Goal: Navigation & Orientation: Find specific page/section

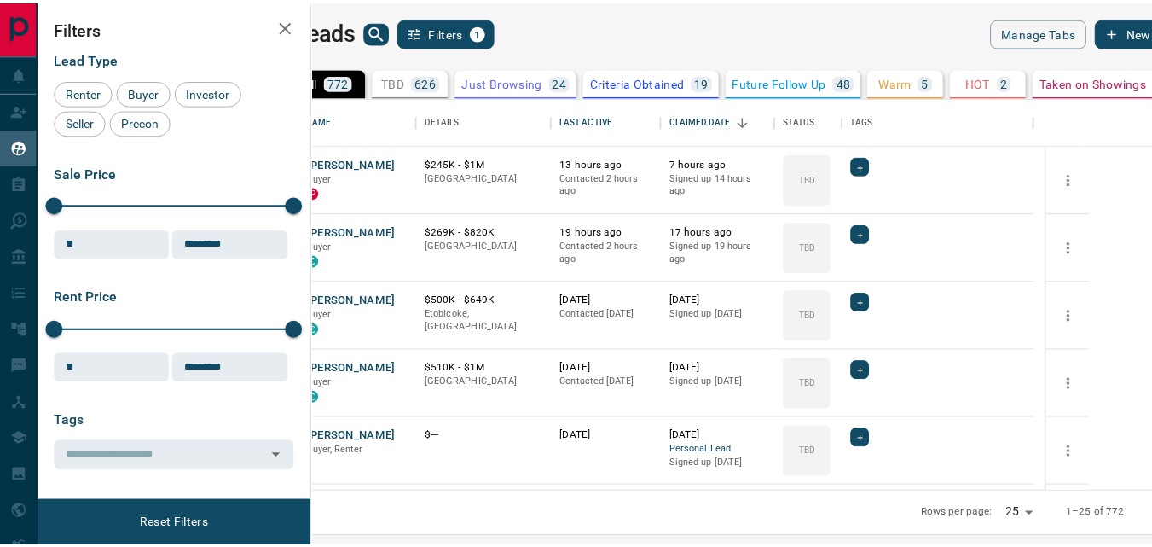
scroll to position [381, 830]
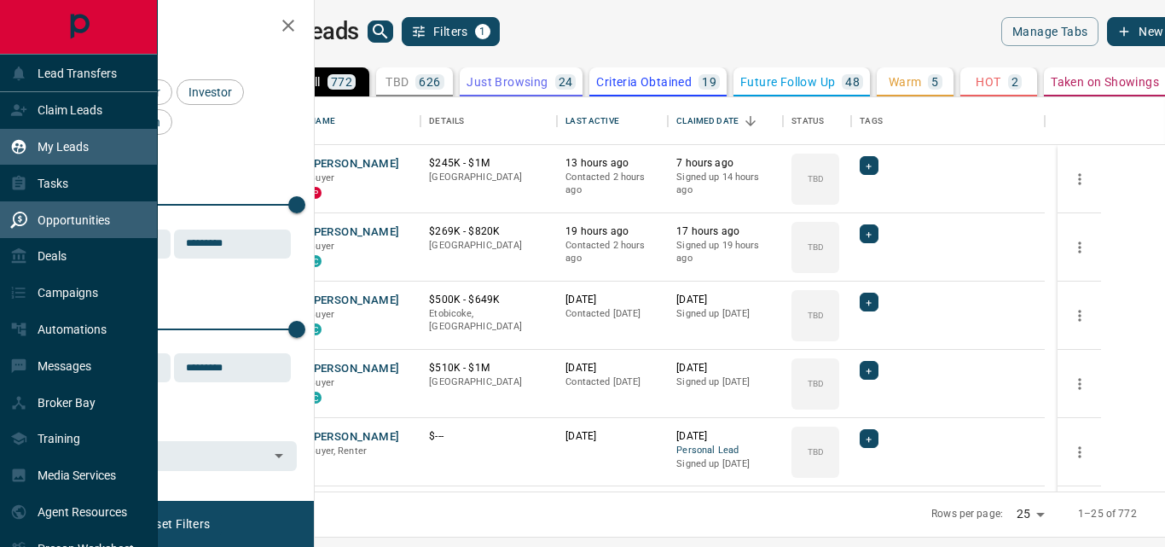
click at [73, 223] on p "Opportunities" at bounding box center [74, 220] width 73 height 14
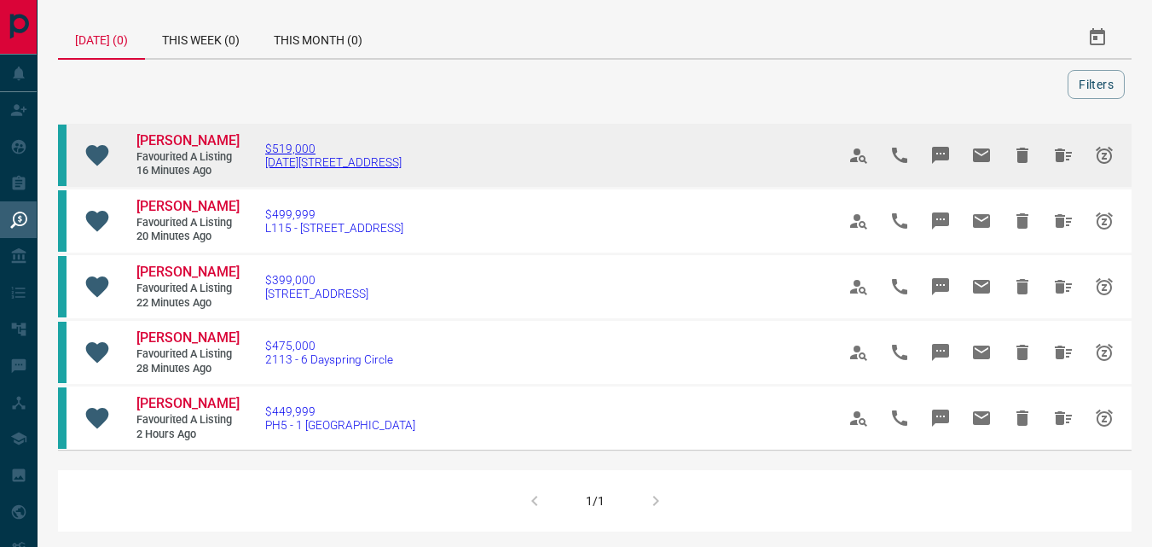
click at [290, 148] on span "$519,000" at bounding box center [333, 149] width 136 height 14
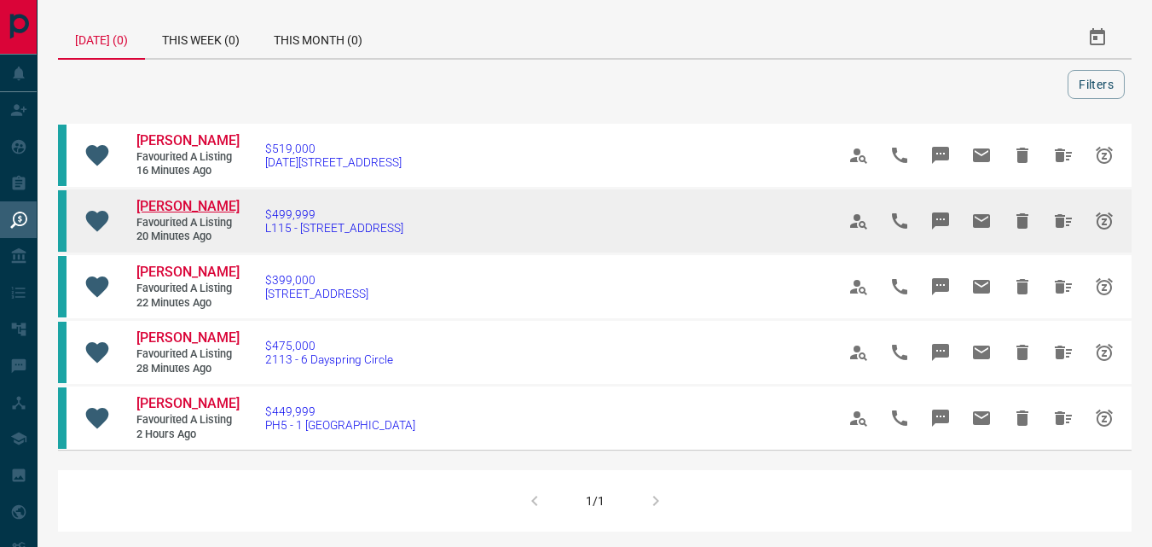
click at [179, 208] on span "[PERSON_NAME]" at bounding box center [187, 206] width 103 height 16
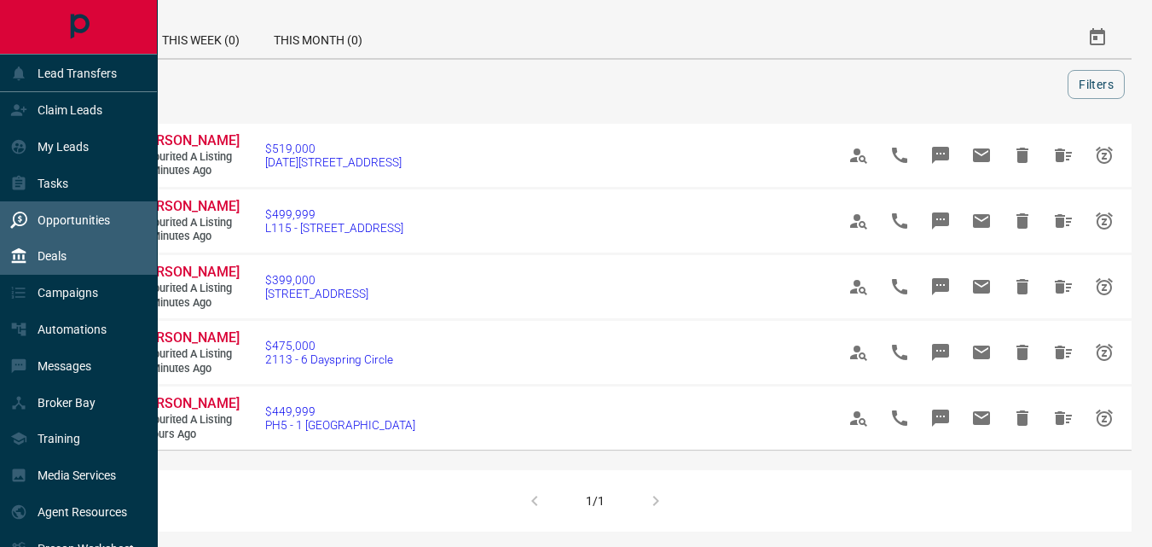
click at [55, 252] on p "Deals" at bounding box center [52, 256] width 29 height 14
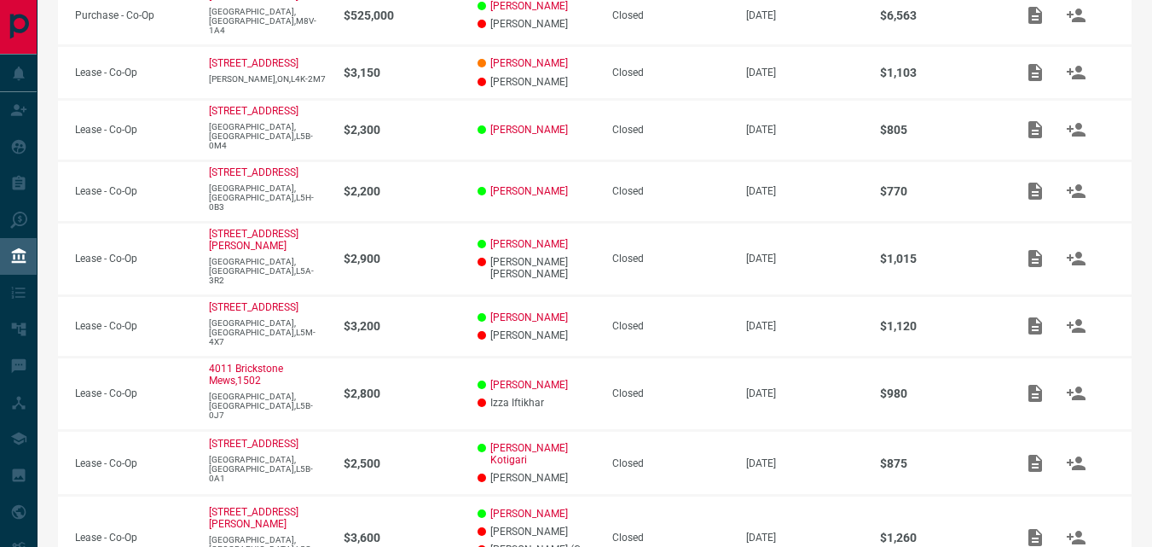
scroll to position [411, 0]
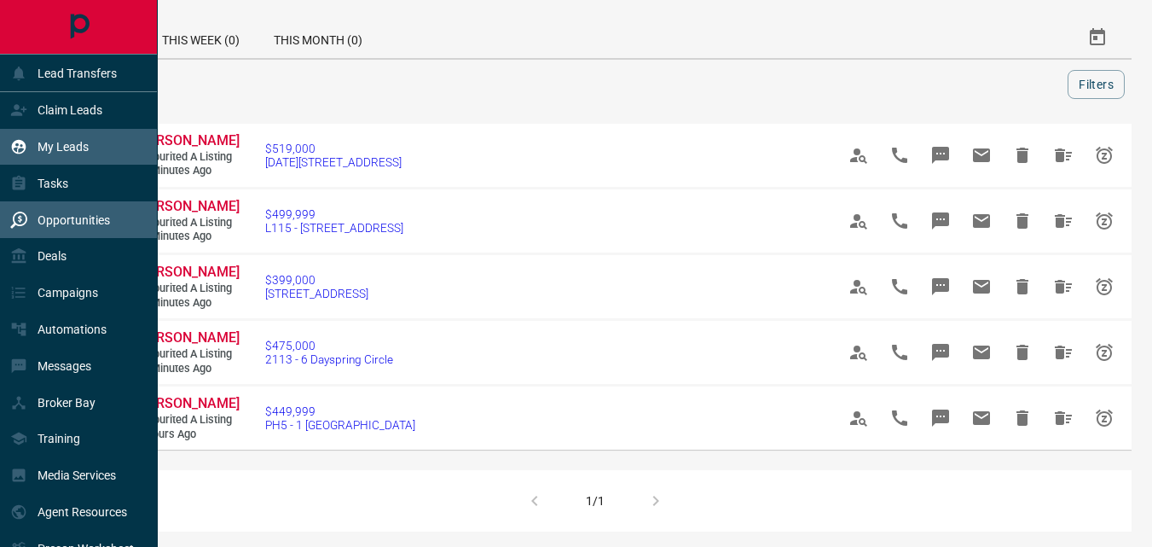
click at [64, 143] on p "My Leads" at bounding box center [63, 147] width 51 height 14
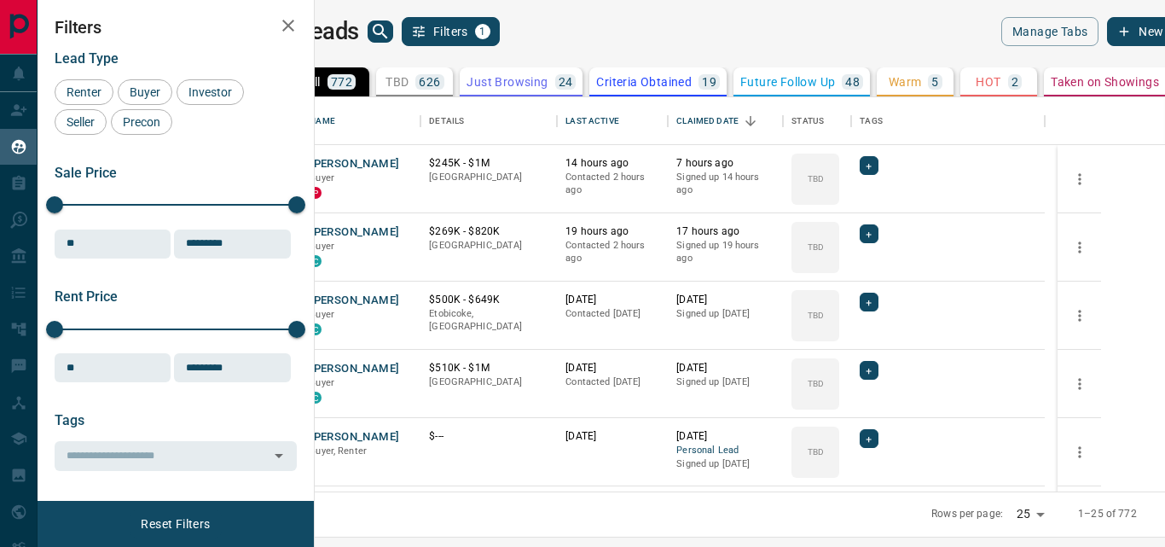
scroll to position [381, 830]
click at [391, 27] on icon "search button" at bounding box center [380, 31] width 20 height 20
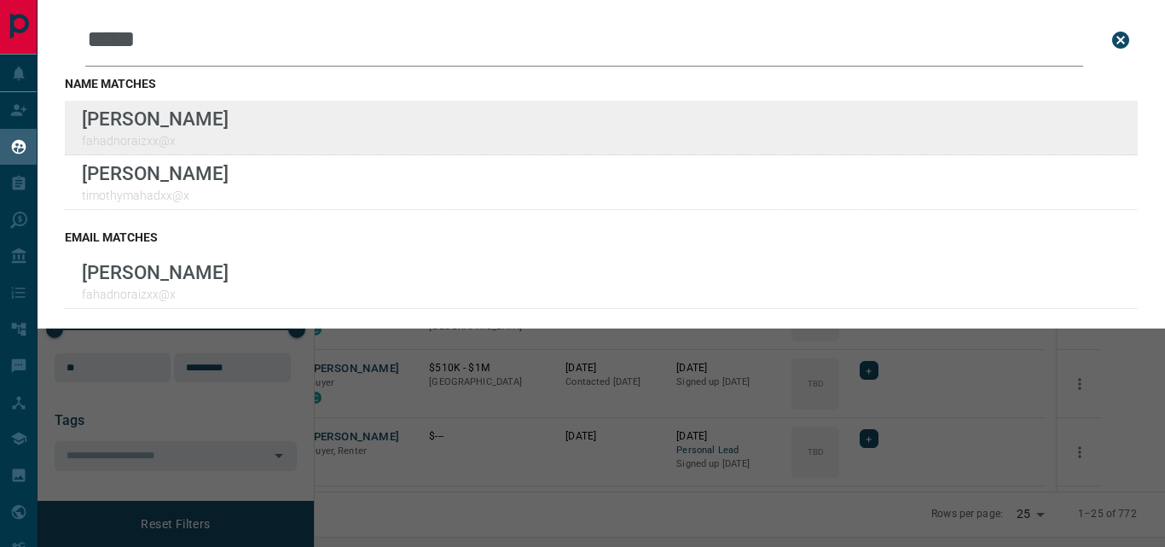
type input "*****"
